Goal: Information Seeking & Learning: Learn about a topic

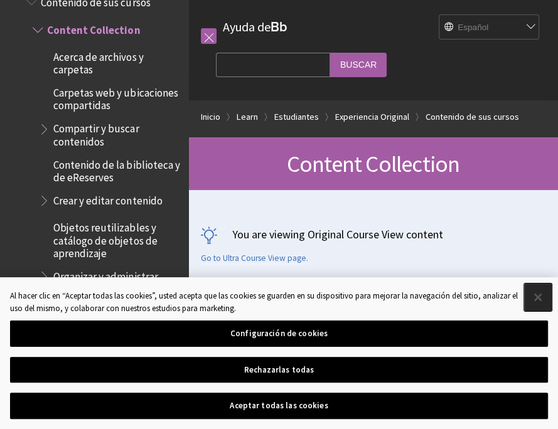
click at [540, 311] on button "Cerrar" at bounding box center [538, 298] width 28 height 28
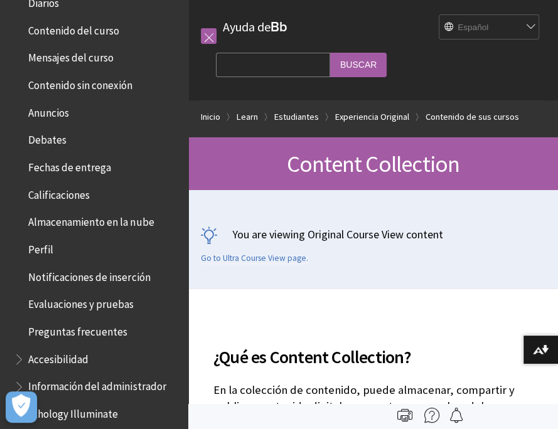
scroll to position [1918, 0]
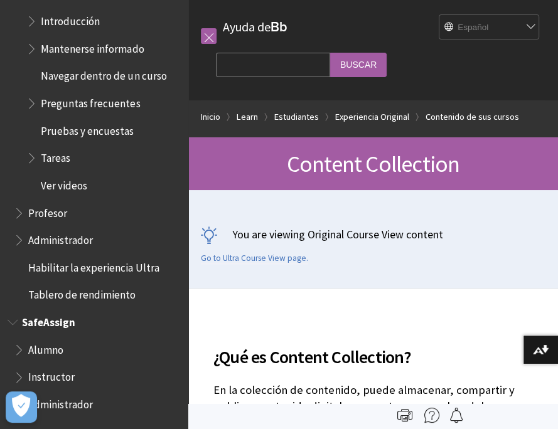
click at [41, 346] on span "Alumno" at bounding box center [45, 348] width 35 height 17
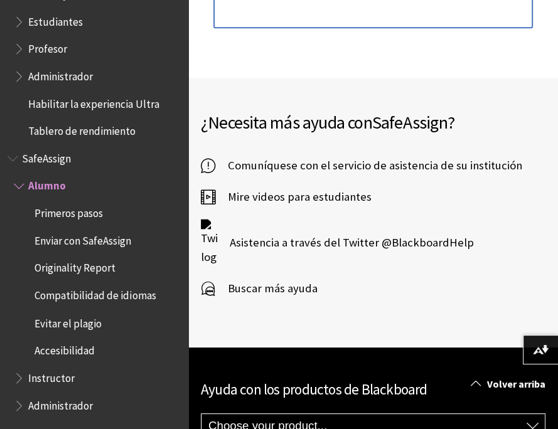
scroll to position [827, 0]
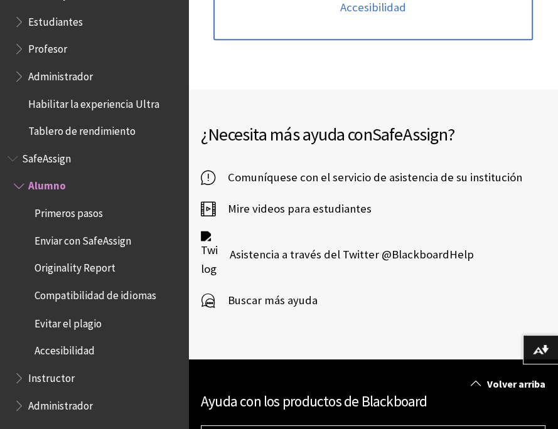
click at [325, 203] on span "Mire videos para estudiantes" at bounding box center [293, 209] width 156 height 19
